Goal: Information Seeking & Learning: Learn about a topic

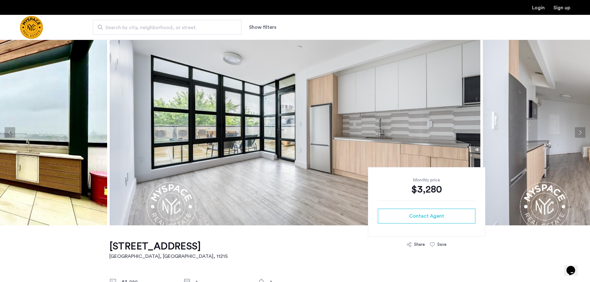
click at [582, 131] on button "Next apartment" at bounding box center [579, 132] width 11 height 11
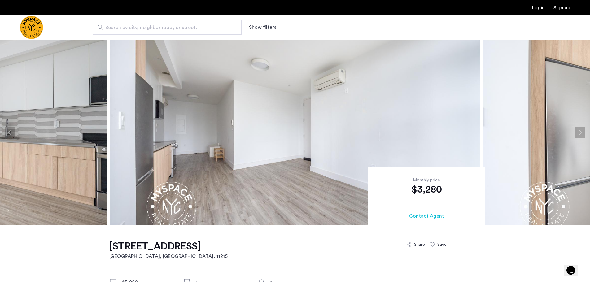
click at [582, 131] on button "Next apartment" at bounding box center [579, 132] width 11 height 11
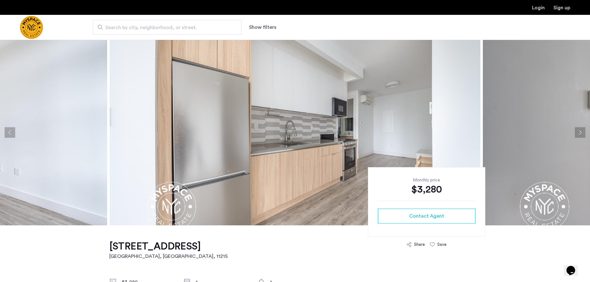
click at [582, 131] on button "Next apartment" at bounding box center [579, 132] width 11 height 11
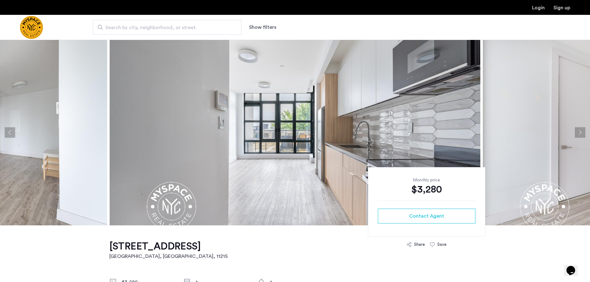
click at [582, 131] on button "Next apartment" at bounding box center [579, 132] width 11 height 11
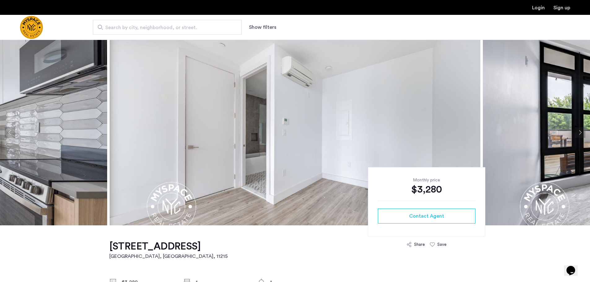
click at [582, 131] on button "Next apartment" at bounding box center [579, 132] width 11 height 11
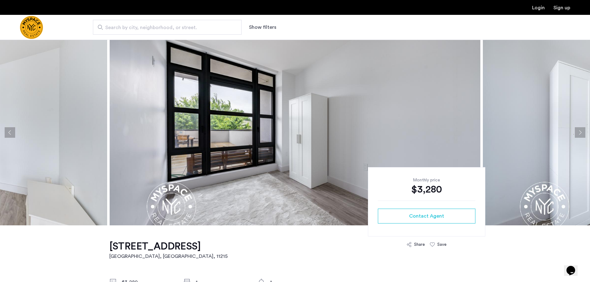
click at [580, 130] on button "Next apartment" at bounding box center [579, 132] width 11 height 11
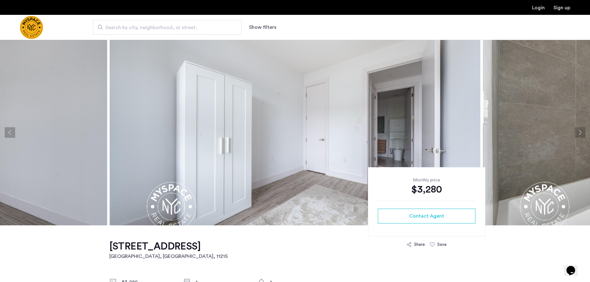
click at [580, 130] on button "Next apartment" at bounding box center [579, 132] width 11 height 11
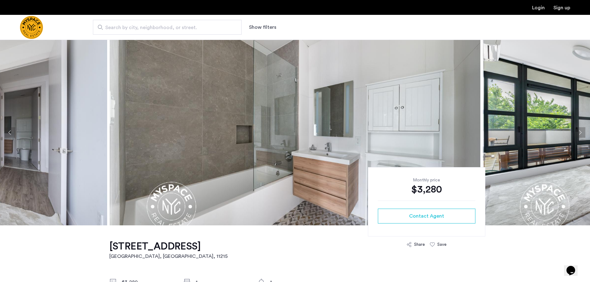
click at [580, 130] on button "Next apartment" at bounding box center [579, 132] width 11 height 11
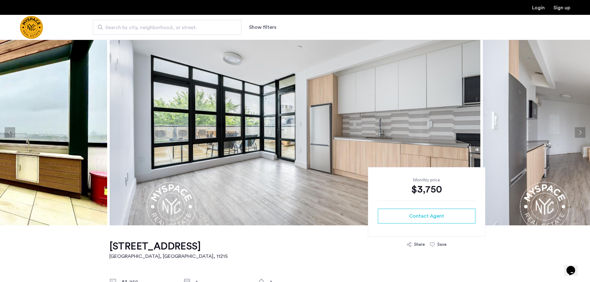
click at [579, 130] on button "Next apartment" at bounding box center [579, 132] width 11 height 11
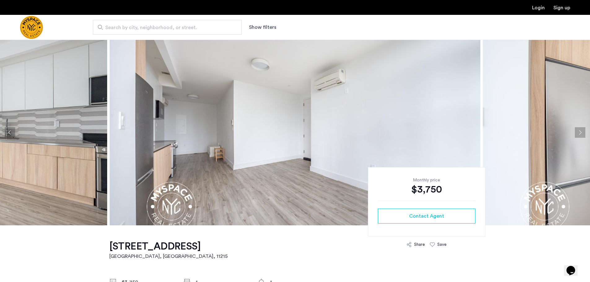
click at [579, 130] on button "Next apartment" at bounding box center [579, 132] width 11 height 11
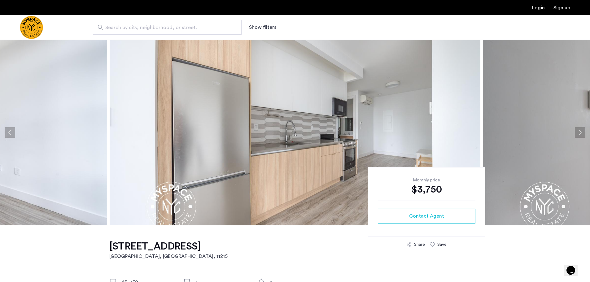
click at [579, 130] on button "Next apartment" at bounding box center [579, 132] width 11 height 11
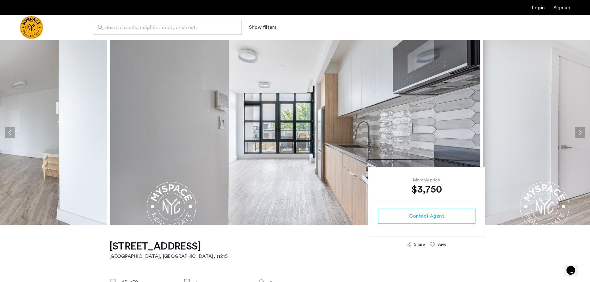
click at [579, 130] on button "Next apartment" at bounding box center [579, 132] width 11 height 11
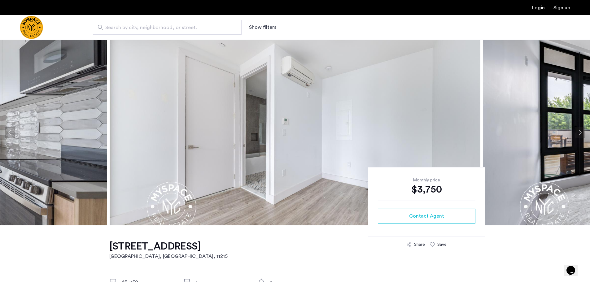
click at [579, 130] on button "Next apartment" at bounding box center [579, 132] width 11 height 11
